Goal: Transaction & Acquisition: Purchase product/service

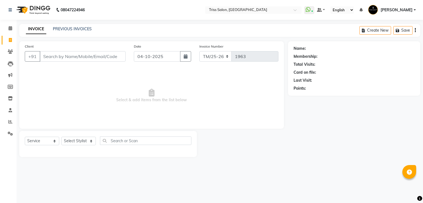
select select "service"
click at [47, 58] on input "Client" at bounding box center [83, 56] width 86 height 10
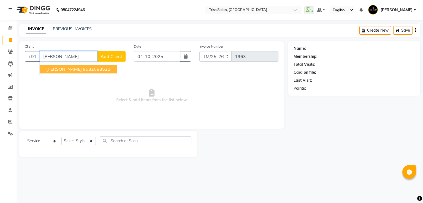
click at [65, 74] on ngb-typeahead-window "Ruby Jurel 9582088522" at bounding box center [78, 69] width 78 height 14
click at [65, 72] on button "Ruby Jurel 9582088522" at bounding box center [78, 69] width 77 height 9
type input "9582088522"
click at [65, 72] on span "Select & add items from the list below" at bounding box center [152, 95] width 254 height 55
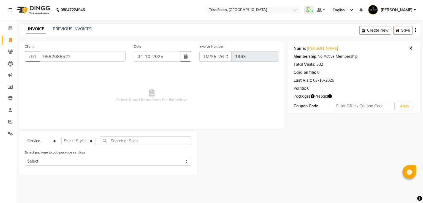
click at [312, 96] on icon "button" at bounding box center [313, 96] width 4 height 4
click at [331, 96] on icon "button" at bounding box center [330, 96] width 4 height 4
click at [265, 9] on input "text" at bounding box center [248, 11] width 80 height 6
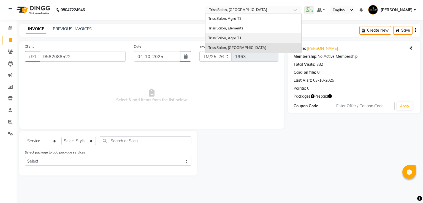
click at [241, 40] on span "Triss Salon, Agra T1" at bounding box center [224, 38] width 33 height 4
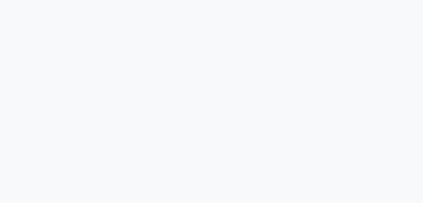
select select "service"
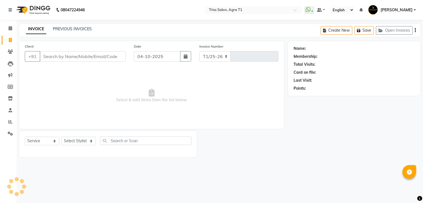
select select "4300"
type input "7912"
click at [11, 111] on icon at bounding box center [11, 110] width 4 height 4
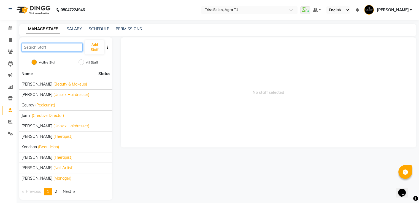
click at [57, 47] on input "text" at bounding box center [51, 47] width 61 height 9
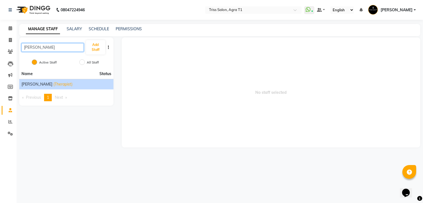
type input "kish"
click at [57, 82] on div "Kishor (Therapist)" at bounding box center [66, 84] width 90 height 6
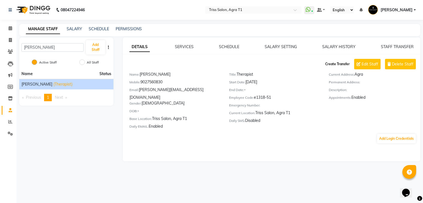
click at [340, 65] on button "Create Transfer" at bounding box center [337, 63] width 29 height 9
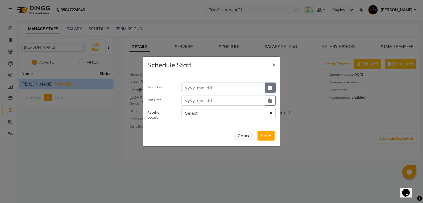
click at [270, 86] on icon "button" at bounding box center [270, 88] width 4 height 4
select select "10"
select select "2025"
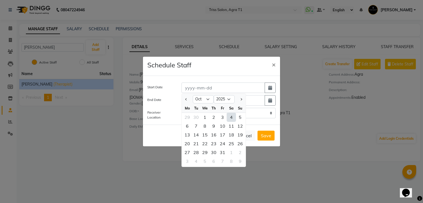
click at [232, 118] on div "4" at bounding box center [231, 117] width 9 height 9
type input "04-10-2025"
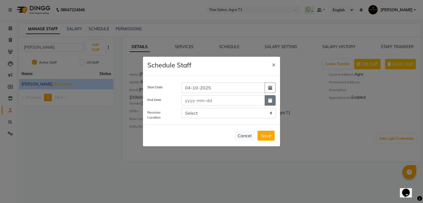
click at [272, 100] on button "button" at bounding box center [270, 100] width 11 height 10
select select "10"
select select "2025"
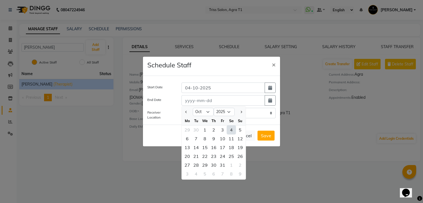
click at [232, 128] on div "4" at bounding box center [231, 130] width 9 height 9
type input "04-10-2025"
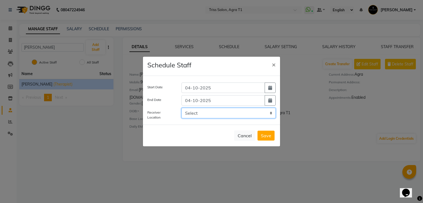
click at [218, 111] on select "Select Triss Salon, HO Triss Salon, Elements Triss Salon, Agra T2 Triss Salon, …" at bounding box center [228, 113] width 94 height 10
select select "1320"
click at [181, 108] on select "Select Triss Salon, HO Triss Salon, Elements Triss Salon, Agra T2 Triss Salon, …" at bounding box center [228, 113] width 94 height 10
click at [263, 138] on button "Save" at bounding box center [265, 136] width 17 height 10
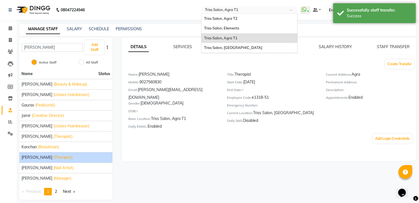
click at [250, 12] on input "text" at bounding box center [244, 11] width 80 height 6
click at [239, 25] on div "Triss Salon, Elements" at bounding box center [249, 28] width 96 height 10
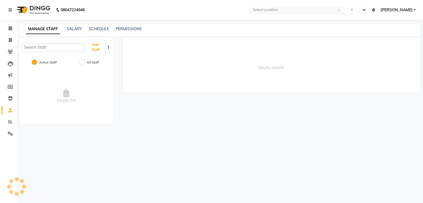
select select "en"
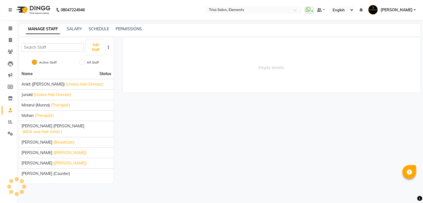
click at [240, 15] on nav "08047224946 Select Location × Triss Salon, Elements WhatsApp Status ✕ Status: C…" at bounding box center [211, 10] width 423 height 20
click at [238, 10] on input "text" at bounding box center [248, 11] width 80 height 6
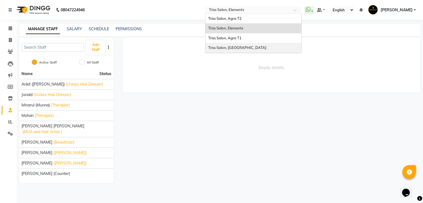
click at [240, 44] on div "Triss Salon, [GEOGRAPHIC_DATA]" at bounding box center [253, 48] width 96 height 10
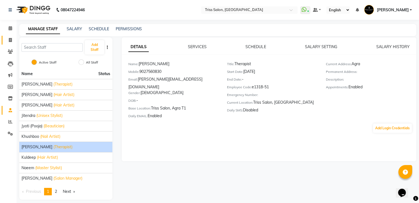
click at [9, 38] on icon at bounding box center [10, 40] width 3 height 4
select select "service"
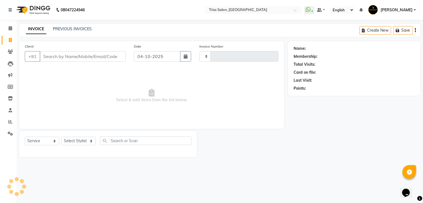
type input "1963"
select select "4304"
click at [65, 54] on input "Client" at bounding box center [83, 56] width 86 height 10
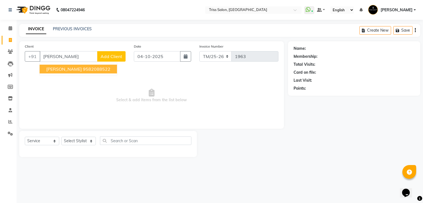
click at [83, 71] on ngb-highlight "9582088522" at bounding box center [97, 69] width 28 height 6
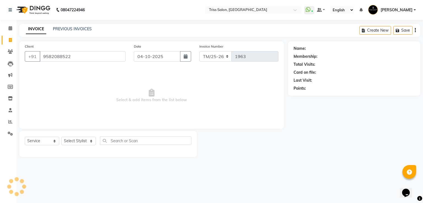
type input "9582088522"
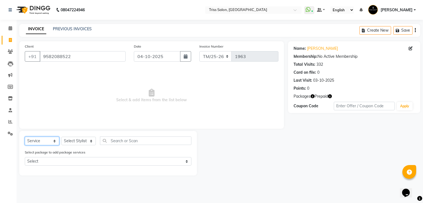
click at [48, 142] on select "Select Service Product Membership Package Voucher Prepaid Gift Card" at bounding box center [42, 141] width 34 height 9
click at [25, 137] on select "Select Service Product Membership Package Voucher Prepaid Gift Card" at bounding box center [42, 141] width 34 height 9
click at [87, 141] on select "Select Stylist Bhim Ram Brajesh Jeetu Shah Jitendra Jyoti (Pooja) Khushboo Kish…" at bounding box center [78, 141] width 34 height 9
click at [83, 141] on select "Select Stylist Bhim Ram Brajesh Jeetu Shah Jitendra Jyoti (Pooja) Khushboo Kish…" at bounding box center [78, 141] width 34 height 9
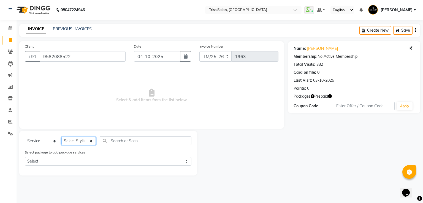
select select "52346"
click at [61, 137] on select "Select Stylist Bhim Ram Brajesh Jeetu Shah Jitendra Jyoti (Pooja) Khushboo Kish…" at bounding box center [78, 141] width 34 height 9
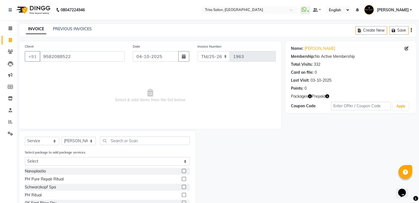
click at [118, 136] on div "Select Service Product Membership Package Voucher Prepaid Gift Card Select Styl…" at bounding box center [107, 181] width 176 height 100
click at [120, 141] on input "text" at bounding box center [145, 141] width 90 height 9
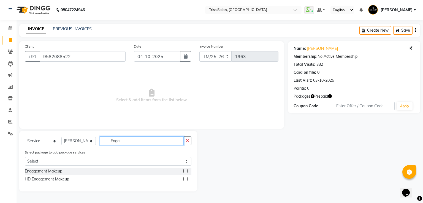
type input "Enga"
click at [185, 173] on label at bounding box center [185, 171] width 4 height 4
click at [185, 173] on input "checkbox" at bounding box center [185, 172] width 4 height 4
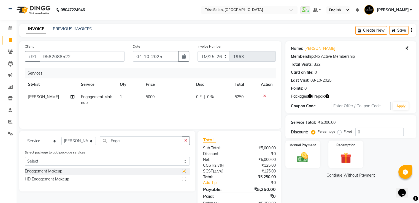
checkbox input "false"
drag, startPoint x: 125, startPoint y: 141, endPoint x: 91, endPoint y: 145, distance: 34.6
click at [91, 145] on div "Select Service Product Membership Package Voucher Prepaid Gift Card Select Styl…" at bounding box center [107, 143] width 165 height 13
type input "Drap"
click at [183, 172] on label at bounding box center [184, 171] width 4 height 4
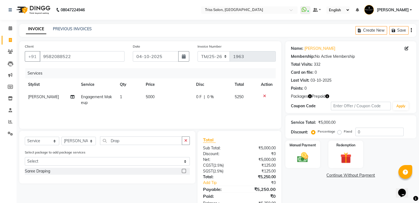
click at [183, 172] on input "checkbox" at bounding box center [184, 172] width 4 height 4
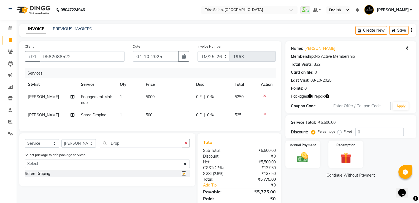
checkbox input "false"
click at [83, 146] on select "Select Stylist Bhim Ram Brajesh Jeetu Shah Jitendra Jyoti (Pooja) Khushboo Kish…" at bounding box center [78, 143] width 34 height 9
select select "42095"
click at [61, 144] on select "Select Stylist Bhim Ram Brajesh Jeetu Shah Jitendra Jyoti (Pooja) Khushboo Kish…" at bounding box center [78, 143] width 34 height 9
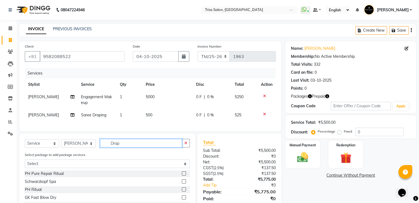
drag, startPoint x: 126, startPoint y: 148, endPoint x: 62, endPoint y: 164, distance: 65.8
click at [62, 164] on div "Select Service Product Membership Package Voucher Prepaid Gift Card Select Styl…" at bounding box center [107, 184] width 176 height 100
type input "HAIR DO"
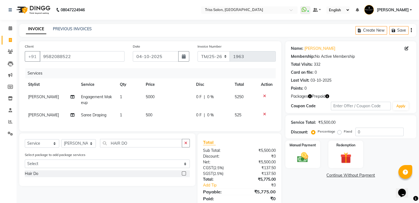
click at [183, 176] on label at bounding box center [184, 173] width 4 height 4
click at [183, 176] on input "checkbox" at bounding box center [184, 174] width 4 height 4
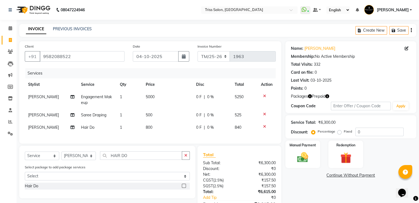
click at [310, 97] on icon "button" at bounding box center [310, 96] width 4 height 4
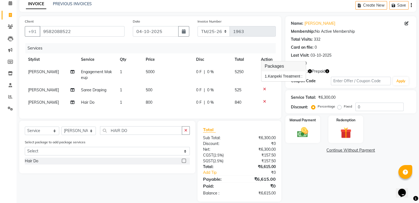
scroll to position [36, 0]
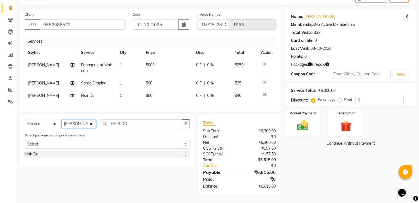
click at [77, 122] on select "Select Stylist Bhim Ram Brajesh Jeetu Shah Jitendra Jyoti (Pooja) Khushboo Kish…" at bounding box center [78, 124] width 34 height 9
click at [184, 154] on label at bounding box center [184, 154] width 4 height 4
click at [184, 154] on input "checkbox" at bounding box center [184, 155] width 4 height 4
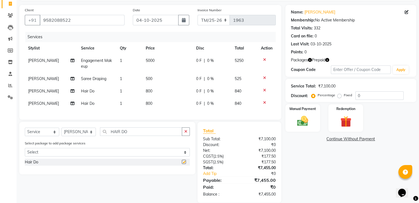
checkbox input "false"
click at [88, 136] on select "Select Stylist Bhim Ram Brajesh Jeetu Shah Jitendra Jyoti (Pooja) Khushboo Kish…" at bounding box center [78, 132] width 34 height 9
select select "52346"
click at [61, 132] on select "Select Stylist Bhim Ram Brajesh Jeetu Shah Jitendra Jyoti (Pooja) Khushboo Kish…" at bounding box center [78, 132] width 34 height 9
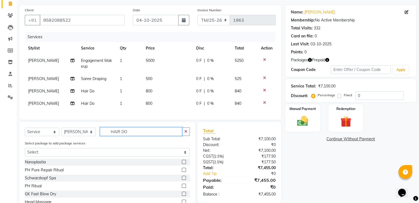
drag, startPoint x: 137, startPoint y: 135, endPoint x: 68, endPoint y: 147, distance: 69.8
click at [68, 147] on div "Select Service Product Membership Package Voucher Prepaid Gift Card Select Styl…" at bounding box center [107, 172] width 176 height 100
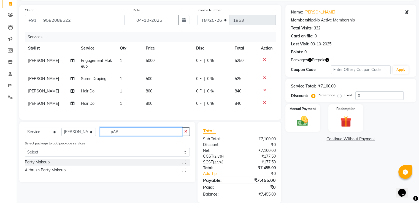
type input "pAR"
click at [183, 164] on label at bounding box center [184, 162] width 4 height 4
click at [183, 164] on input "checkbox" at bounding box center [184, 162] width 4 height 4
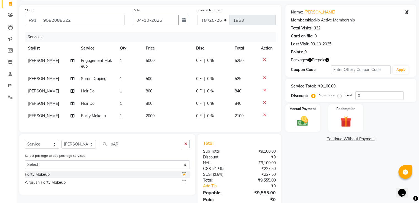
checkbox input "false"
drag, startPoint x: 128, startPoint y: 150, endPoint x: 85, endPoint y: 153, distance: 43.6
click at [85, 153] on div "Select Service Product Membership Package Voucher Prepaid Gift Card Select Styl…" at bounding box center [107, 146] width 165 height 13
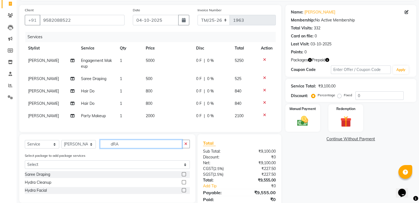
type input "dRA"
click at [184, 176] on label at bounding box center [184, 174] width 4 height 4
click at [184, 176] on input "checkbox" at bounding box center [184, 175] width 4 height 4
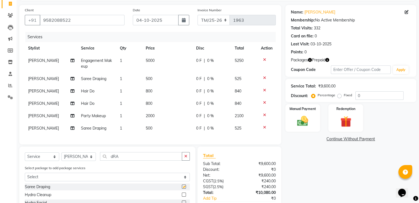
checkbox input "false"
click at [83, 161] on select "Select Stylist Bhim Ram Brajesh Jeetu Shah Jitendra Jyoti (Pooja) Khushboo Kish…" at bounding box center [78, 157] width 34 height 9
select select "65478"
click at [61, 157] on select "Select Stylist Bhim Ram Brajesh Jeetu Shah Jitendra Jyoti (Pooja) Khushboo Kish…" at bounding box center [78, 157] width 34 height 9
click at [135, 159] on input "dRA" at bounding box center [141, 156] width 82 height 9
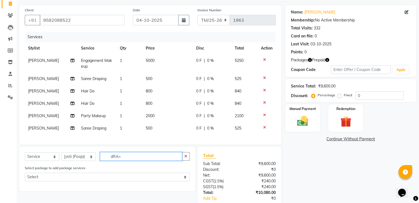
type input "dRA"
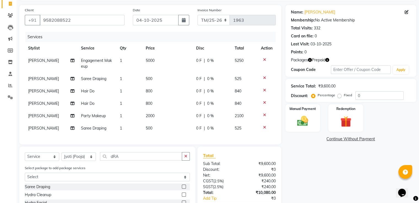
click at [184, 189] on label at bounding box center [184, 187] width 4 height 4
click at [184, 189] on input "checkbox" at bounding box center [184, 187] width 4 height 4
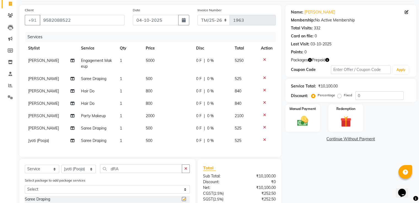
checkbox input "false"
drag, startPoint x: 143, startPoint y: 175, endPoint x: 59, endPoint y: 174, distance: 83.7
click at [59, 174] on div "Select Service Product Membership Package Voucher Prepaid Gift Card Select Styl…" at bounding box center [107, 171] width 165 height 13
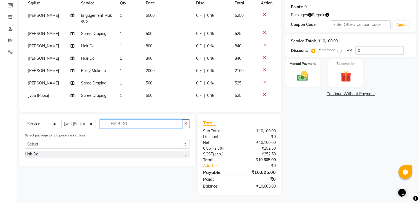
type input "HAIR DO"
click at [184, 154] on label at bounding box center [184, 154] width 4 height 4
click at [184, 154] on input "checkbox" at bounding box center [184, 155] width 4 height 4
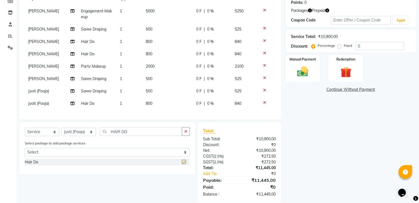
checkbox input "false"
click at [77, 136] on select "Select Stylist Bhim Ram Brajesh Jeetu Shah Jitendra Jyoti (Pooja) Khushboo Kish…" at bounding box center [78, 132] width 34 height 9
select select "88367"
click at [61, 132] on select "Select Stylist Bhim Ram Brajesh Jeetu Shah Jitendra Jyoti (Pooja) Khushboo Kish…" at bounding box center [78, 132] width 34 height 9
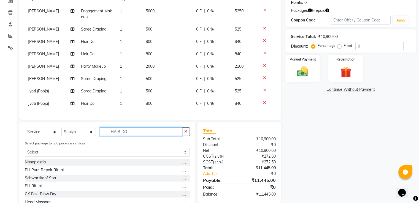
drag, startPoint x: 133, startPoint y: 136, endPoint x: 70, endPoint y: 135, distance: 62.8
click at [70, 135] on div "Select Service Product Membership Package Voucher Prepaid Gift Card Select Styl…" at bounding box center [107, 133] width 165 height 13
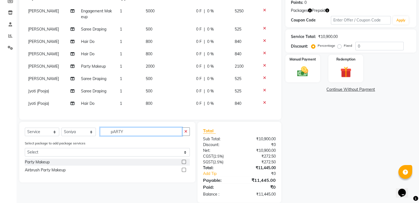
type input "pARTY"
click at [183, 164] on label at bounding box center [184, 162] width 4 height 4
click at [183, 164] on input "checkbox" at bounding box center [184, 162] width 4 height 4
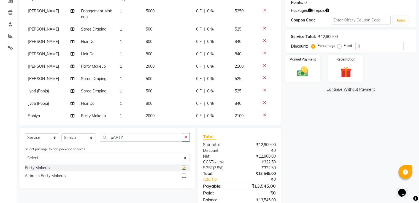
checkbox input "false"
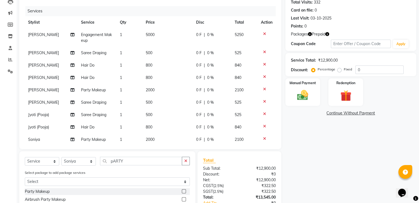
scroll to position [59, 0]
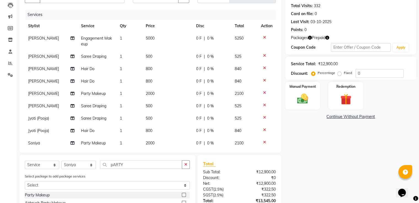
click at [155, 45] on td "5000" at bounding box center [167, 41] width 50 height 18
select select "52346"
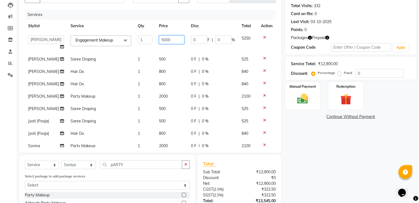
drag, startPoint x: 170, startPoint y: 41, endPoint x: 131, endPoint y: 41, distance: 38.5
click at [134, 40] on tr "Bhim Ram Brajesh Jeetu Shah Jitendra Jyoti (Pooja) Khushboo Kishor Kuldeep Naee…" at bounding box center [150, 42] width 251 height 21
type input "11000"
click at [156, 58] on td "500" at bounding box center [172, 59] width 32 height 12
select select "52346"
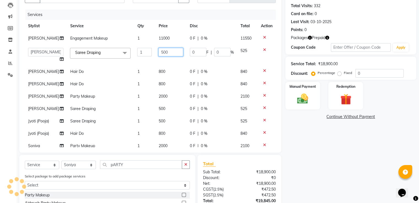
drag, startPoint x: 164, startPoint y: 53, endPoint x: 143, endPoint y: 53, distance: 20.9
click at [143, 53] on tr "Bhim Ram Brajesh Jeetu Shah Jitendra Jyoti (Pooja) Khushboo Kishor Kuldeep Naee…" at bounding box center [150, 55] width 251 height 21
drag, startPoint x: 165, startPoint y: 53, endPoint x: 97, endPoint y: 61, distance: 68.6
click at [97, 61] on tr "Bhim Ram Brajesh Jeetu Shah Jitendra Jyoti (Pooja) Khushboo Kishor Kuldeep Naee…" at bounding box center [150, 55] width 251 height 21
type input "500"
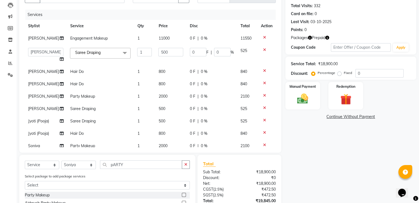
click at [158, 75] on tbody "Ravi Engagement Makeup 1 11000 0 F | 0 % 11550 Bhim Ram Brajesh Jeetu Shah Jite…" at bounding box center [150, 92] width 251 height 120
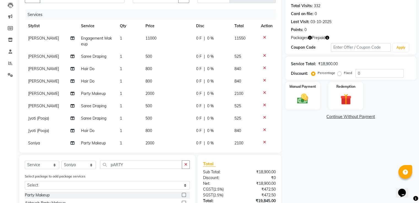
click at [156, 70] on td "800" at bounding box center [167, 69] width 50 height 12
select select "42095"
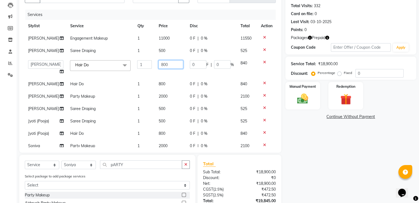
drag, startPoint x: 167, startPoint y: 63, endPoint x: 137, endPoint y: 68, distance: 30.5
click at [137, 68] on tr "Bhim Ram Brajesh Jeetu Shah Jitendra Jyoti (Pooja) Khushboo Kishor Kuldeep Naee…" at bounding box center [150, 67] width 251 height 21
type input "3500"
click at [161, 85] on td "800" at bounding box center [170, 84] width 31 height 12
select select "42095"
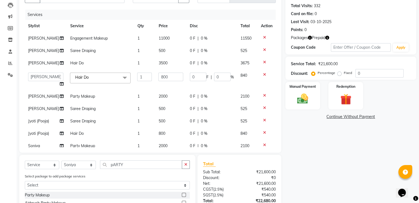
click at [165, 34] on td "11000" at bounding box center [170, 38] width 31 height 12
select select "52346"
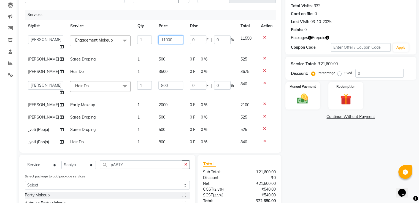
drag, startPoint x: 170, startPoint y: 40, endPoint x: 122, endPoint y: 41, distance: 47.4
click at [122, 41] on tr "Bhim Ram Brajesh Jeetu Shah Jitendra Jyoti (Pooja) Khushboo Kishor Kuldeep Naee…" at bounding box center [150, 42] width 251 height 21
type input "10000"
click at [143, 56] on td "1" at bounding box center [144, 59] width 21 height 12
select select "52346"
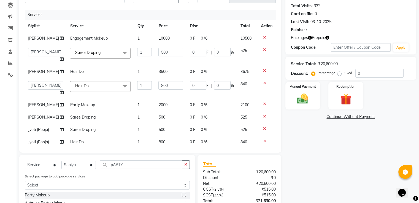
click at [163, 68] on td "3500" at bounding box center [170, 72] width 31 height 12
select select "42095"
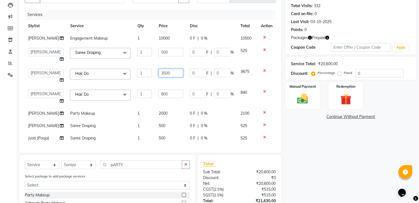
drag, startPoint x: 166, startPoint y: 74, endPoint x: 100, endPoint y: 73, distance: 66.1
click at [101, 75] on tr "Bhim Ram Brajesh Jeetu Shah Jitendra Jyoti (Pooja) Khushboo Kishor Kuldeep Naee…" at bounding box center [150, 76] width 251 height 21
type input "3975"
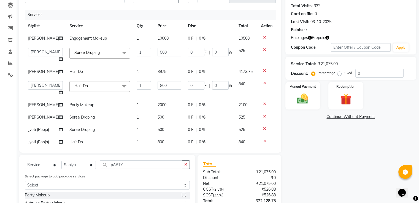
click at [160, 80] on tbody "Ravi Engagement Makeup 1 10000 0 F | 0 % 10500 Bhim Ram Brajesh Jeetu Shah Jite…" at bounding box center [150, 96] width 251 height 129
click at [163, 72] on td "3975" at bounding box center [169, 72] width 30 height 12
select select "42095"
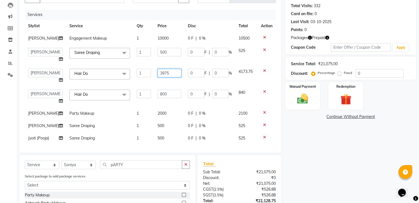
drag, startPoint x: 163, startPoint y: 72, endPoint x: 86, endPoint y: 80, distance: 77.7
click at [86, 80] on tr "Bhim Ram Brajesh Jeetu Shah Jitendra Jyoti (Pooja) Khushboo Kishor Kuldeep Naee…" at bounding box center [150, 76] width 251 height 21
type input "3800"
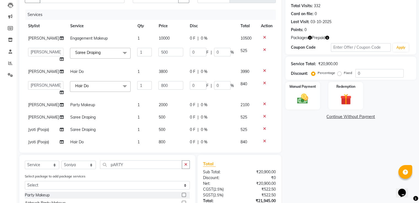
click at [134, 88] on td "1" at bounding box center [144, 88] width 21 height 21
drag, startPoint x: 162, startPoint y: 87, endPoint x: 113, endPoint y: 87, distance: 48.7
click at [121, 86] on tr "Bhim Ram Brajesh Jeetu Shah Jitendra Jyoti (Pooja) Khushboo Kishor Kuldeep Naee…" at bounding box center [150, 88] width 251 height 21
type input "1000"
click at [146, 103] on tbody "Ravi Engagement Makeup 1 10000 0 F | 0 % 10500 Bhim Ram Brajesh Jeetu Shah Jite…" at bounding box center [150, 96] width 251 height 129
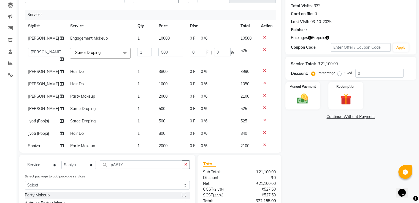
click at [160, 95] on td "2000" at bounding box center [170, 96] width 31 height 12
select select "52346"
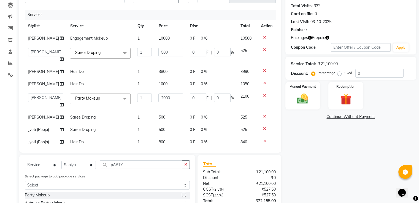
click at [162, 86] on td "1000" at bounding box center [170, 84] width 31 height 12
select select "42095"
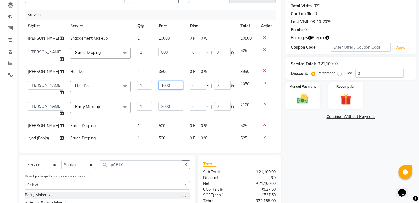
drag, startPoint x: 162, startPoint y: 86, endPoint x: 119, endPoint y: 89, distance: 43.6
click at [122, 88] on tr "Bhim Ram Brajesh Jeetu Shah Jitendra Jyoti (Pooja) Khushboo Kishor Kuldeep Naee…" at bounding box center [150, 88] width 251 height 21
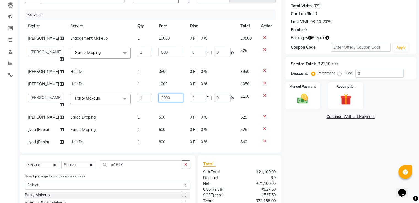
drag, startPoint x: 166, startPoint y: 107, endPoint x: 113, endPoint y: 115, distance: 53.6
click at [113, 115] on tbody "Ravi Engagement Makeup 1 10000 0 F | 0 % 10500 Bhim Ram Brajesh Jeetu Shah Jite…" at bounding box center [150, 96] width 251 height 129
type input "2500"
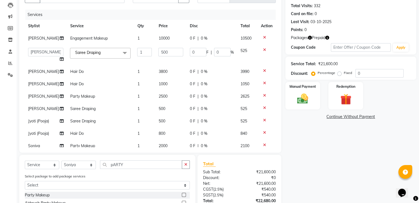
click at [155, 90] on td "1000" at bounding box center [170, 84] width 31 height 12
select select "42095"
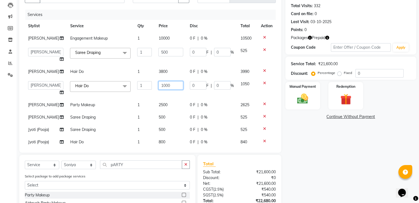
drag, startPoint x: 164, startPoint y: 86, endPoint x: 101, endPoint y: 94, distance: 63.5
click at [105, 92] on tr "Bhim Ram Brajesh Jeetu Shah Jitendra Jyoti (Pooja) Khushboo Kishor Kuldeep Naee…" at bounding box center [150, 88] width 251 height 21
type input "1500"
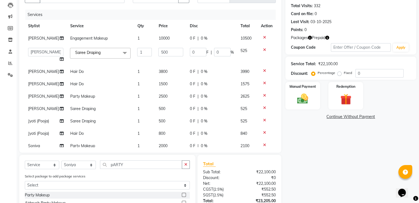
click at [137, 111] on td "1" at bounding box center [144, 109] width 21 height 12
select select "52346"
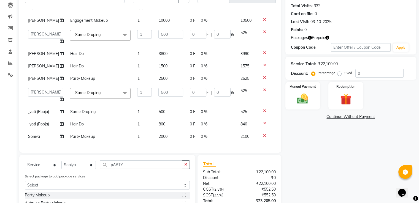
scroll to position [22, 0]
click at [167, 118] on td "800" at bounding box center [170, 124] width 31 height 12
select select "65478"
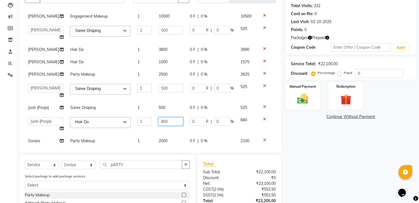
drag, startPoint x: 167, startPoint y: 124, endPoint x: 103, endPoint y: 120, distance: 64.0
click at [109, 121] on tr "Bhim Ram Brajesh Jeetu Shah Jitendra Jyoti (Pooja) Khushboo Kishor Kuldeep Naee…" at bounding box center [150, 124] width 251 height 21
type input "1500"
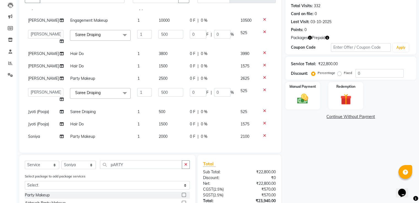
click at [160, 135] on td "2000" at bounding box center [170, 136] width 31 height 12
select select "88367"
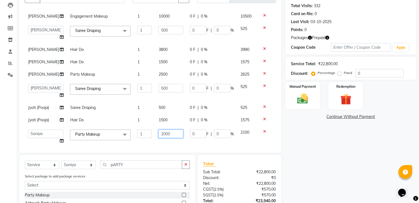
drag, startPoint x: 165, startPoint y: 134, endPoint x: 103, endPoint y: 136, distance: 62.3
click at [104, 136] on tr "Bhim Ram Brajesh Jeetu Shah Jitendra Jyoti (Pooja) Khushboo Kishor Kuldeep Naee…" at bounding box center [150, 136] width 251 height 21
type input "2500"
click at [305, 160] on div "Name: Ruby Jurel Membership: No Active Membership Total Visits: 332 Card on fil…" at bounding box center [352, 109] width 135 height 253
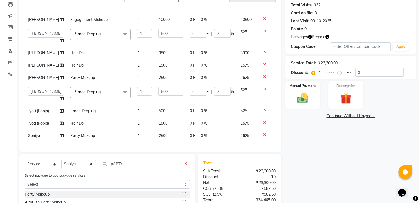
scroll to position [100, 0]
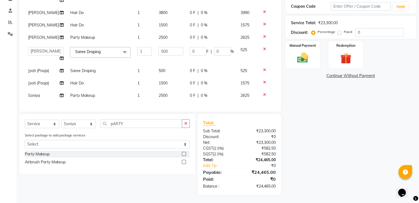
click at [344, 32] on label "Fixed" at bounding box center [348, 31] width 8 height 5
click at [339, 32] on input "Fixed" at bounding box center [340, 32] width 4 height 4
radio input "true"
drag, startPoint x: 361, startPoint y: 33, endPoint x: 330, endPoint y: 59, distance: 40.5
click at [341, 45] on div "Name: Ruby Jurel Membership: No Active Membership Total Visits: 332 Card on fil…" at bounding box center [352, 68] width 135 height 253
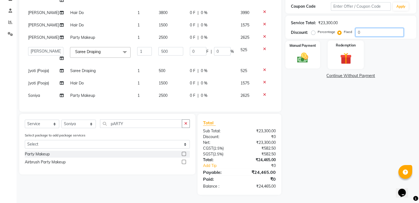
type input "3"
type input "0.06"
type input "0.01"
type input "0.06"
type input "0.01"
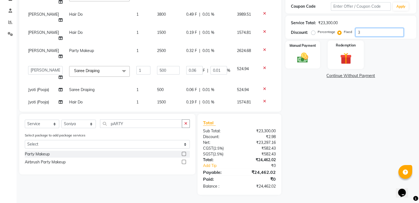
type input "37"
type input "0.79"
type input "0.16"
type input "0.79"
type input "0.16"
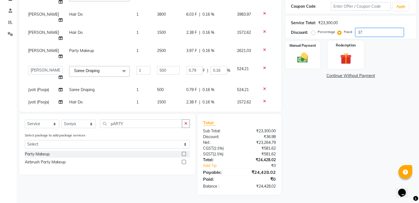
type input "376"
type input "8.07"
type input "1.61"
type input "8.07"
type input "1.61"
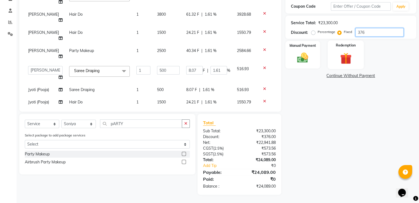
type input "3761"
type input "80.71"
type input "16.14"
type input "80.71"
type input "16.14"
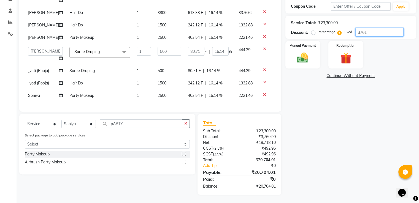
type input "3761"
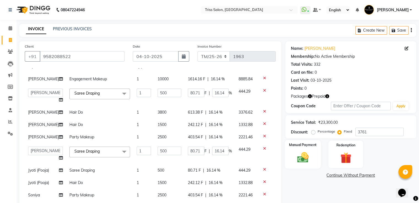
click at [302, 162] on img at bounding box center [302, 157] width 18 height 13
click at [332, 175] on span "PayTM" at bounding box center [331, 176] width 13 height 6
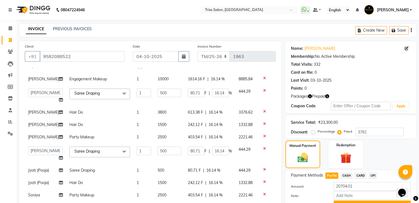
scroll to position [100, 0]
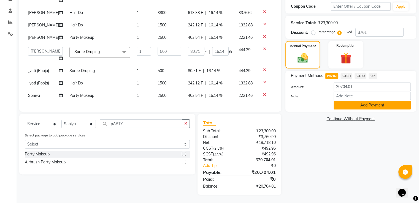
click at [368, 109] on button "Add Payment" at bounding box center [371, 105] width 77 height 9
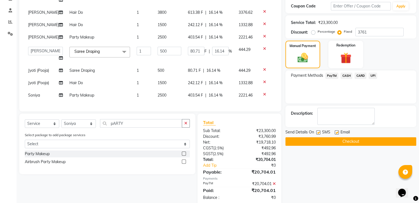
click at [390, 146] on div "Name: Ruby Jurel Membership: No Active Membership Total Visits: 332 Card on fil…" at bounding box center [352, 73] width 135 height 265
click at [388, 143] on button "Checkout" at bounding box center [350, 141] width 131 height 9
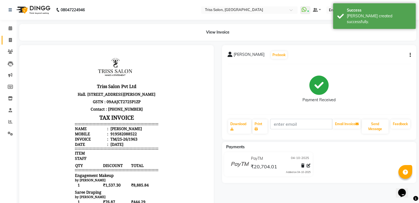
click at [11, 37] on span at bounding box center [11, 40] width 10 height 6
select select "service"
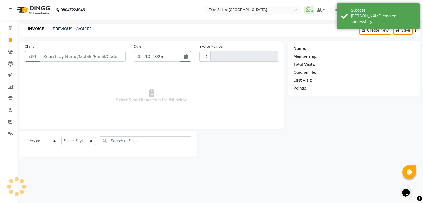
type input "1964"
select select "4304"
click at [39, 9] on img at bounding box center [33, 9] width 38 height 15
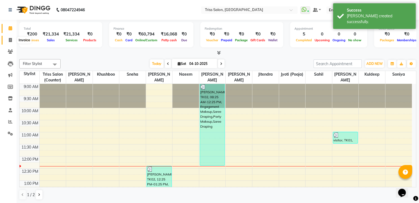
click at [12, 42] on span at bounding box center [11, 40] width 10 height 6
select select "service"
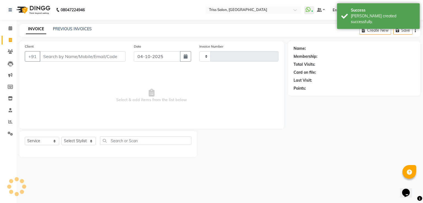
type input "1964"
select select "4304"
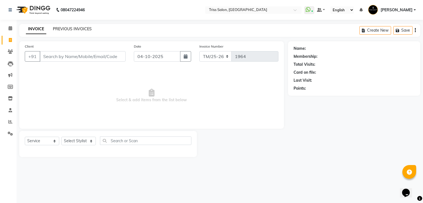
click at [71, 30] on link "PREVIOUS INVOICES" at bounding box center [72, 28] width 39 height 5
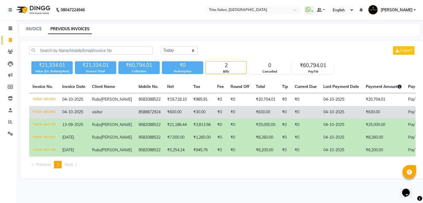
click at [56, 110] on td "TM/25-26/1962" at bounding box center [44, 112] width 30 height 13
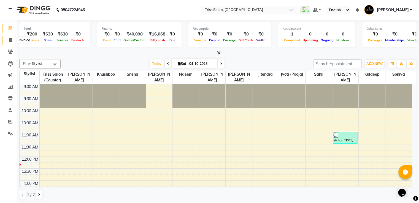
click at [8, 42] on span at bounding box center [11, 40] width 10 height 6
select select "service"
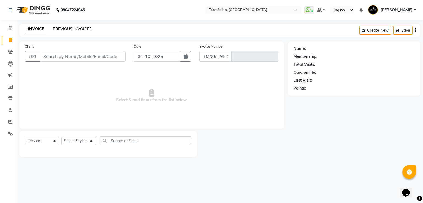
select select "4304"
type input "1963"
click at [67, 29] on link "PREVIOUS INVOICES" at bounding box center [72, 28] width 39 height 5
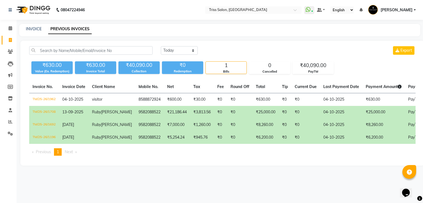
click at [110, 109] on td "Ruby Jurel" at bounding box center [112, 112] width 47 height 13
click at [322, 126] on td "04-10-2025" at bounding box center [341, 125] width 42 height 13
click at [302, 140] on td "₹0" at bounding box center [305, 137] width 29 height 13
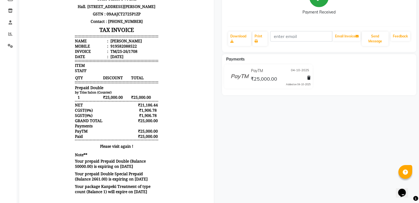
scroll to position [89, 0]
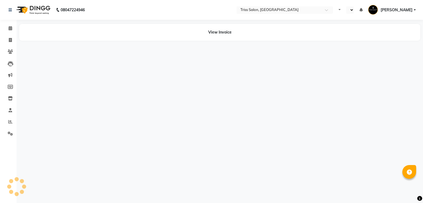
select select "en"
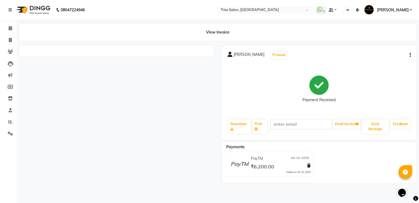
select select "en"
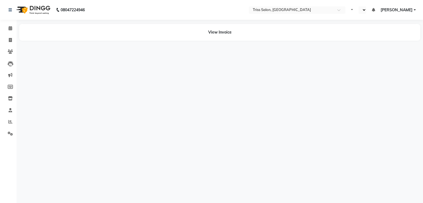
select select "en"
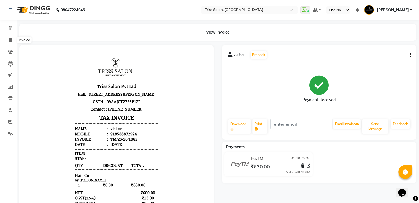
click at [12, 41] on span at bounding box center [11, 40] width 10 height 6
select select "service"
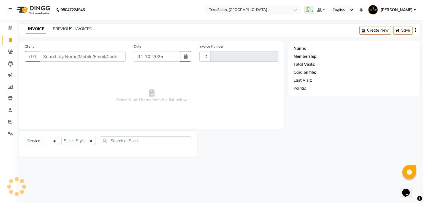
type input "1964"
select select "4304"
click at [35, 15] on img at bounding box center [33, 9] width 38 height 15
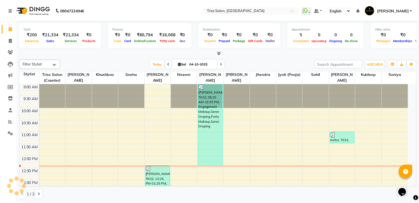
scroll to position [72, 0]
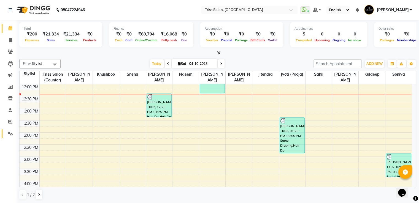
click at [11, 134] on icon at bounding box center [10, 134] width 5 height 4
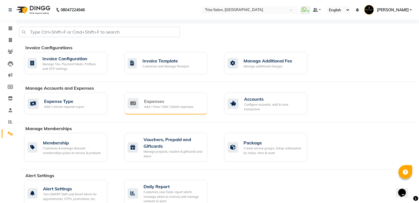
click at [170, 97] on div "Expenses Add / View / Edit / Delete expenses" at bounding box center [165, 104] width 83 height 22
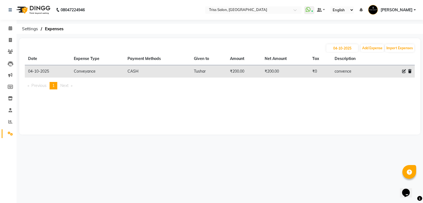
click at [43, 8] on img at bounding box center [33, 9] width 38 height 15
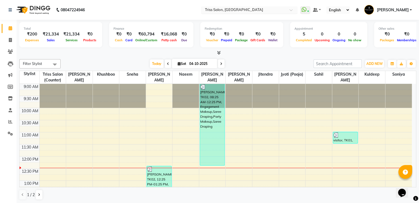
click at [238, 9] on input "text" at bounding box center [244, 11] width 80 height 6
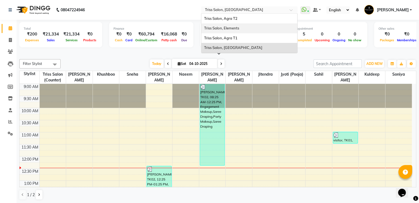
click at [239, 29] on span "Triss Salon, Elements" at bounding box center [221, 28] width 35 height 4
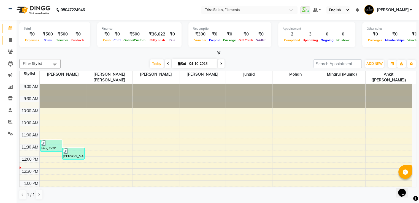
click at [10, 41] on icon at bounding box center [10, 40] width 3 height 4
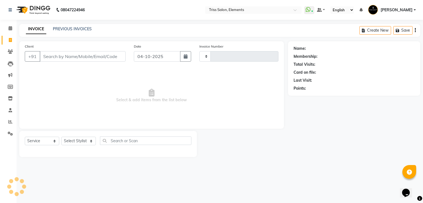
click at [36, 10] on img at bounding box center [33, 9] width 38 height 15
